Goal: Check status: Check status

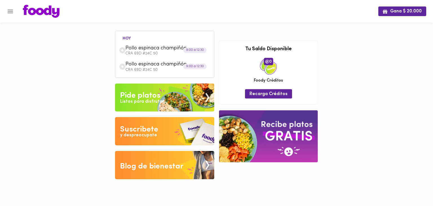
click at [170, 47] on span "Pollo espinaca champiñón" at bounding box center [157, 48] width 65 height 6
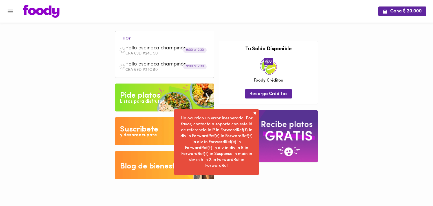
click at [251, 111] on div "Ha ocurrido un error inesperado. Por favor, contacta a soporte con este Id de r…" at bounding box center [216, 142] width 85 height 66
drag, startPoint x: 254, startPoint y: 112, endPoint x: 398, endPoint y: 75, distance: 149.4
click at [398, 75] on div "Gana $ 20.000 hoy Pollo espinaca champiñón CRA 69D #24C 50 9:00 a 12:30 Pollo e…" at bounding box center [216, 93] width 433 height 187
click at [13, 10] on icon "Menu" at bounding box center [10, 11] width 7 height 7
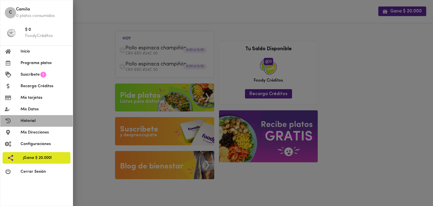
click at [27, 121] on span "Historial" at bounding box center [45, 121] width 48 height 6
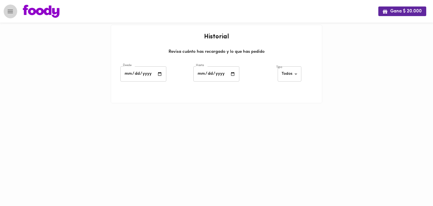
click at [8, 14] on icon "Menu" at bounding box center [10, 11] width 7 height 7
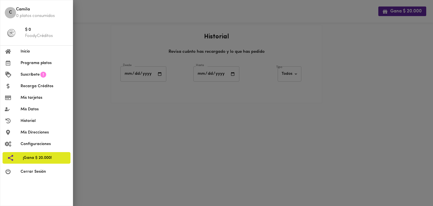
click at [26, 53] on span "Inicio" at bounding box center [45, 51] width 48 height 6
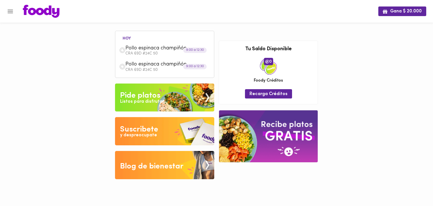
click at [189, 55] on div "Pollo espinaca champiñón CRA 69D #24C 50" at bounding box center [164, 50] width 93 height 16
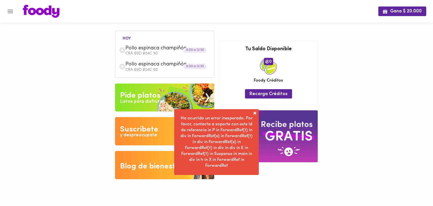
click at [253, 112] on span at bounding box center [255, 113] width 6 height 6
